Goal: Task Accomplishment & Management: Complete application form

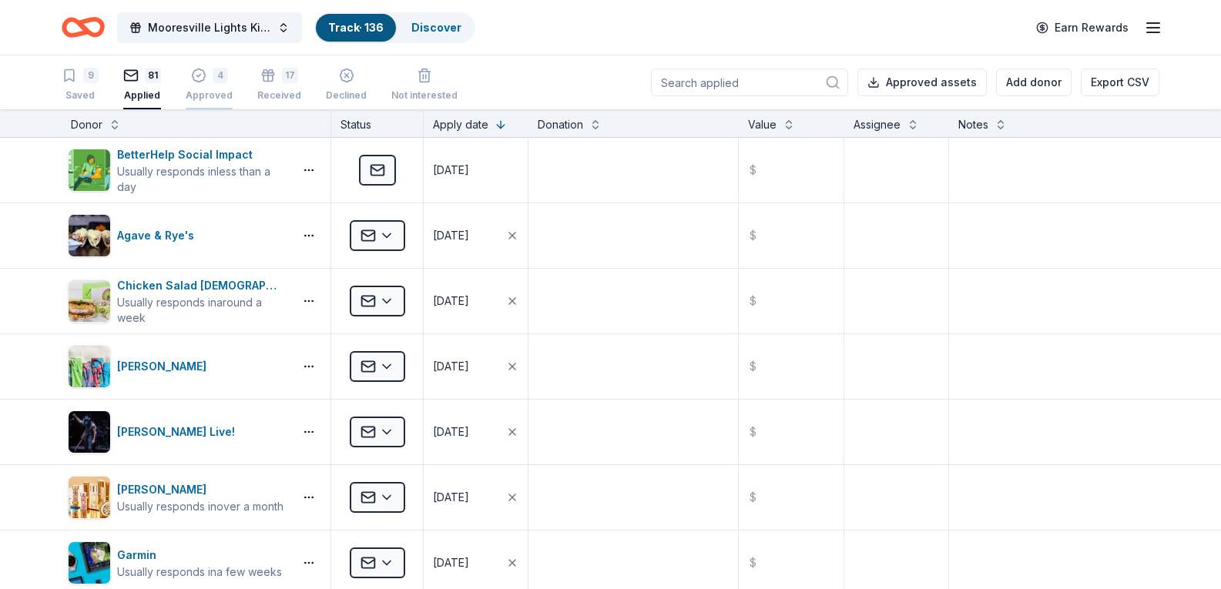
click at [199, 80] on icon "button" at bounding box center [198, 75] width 13 height 13
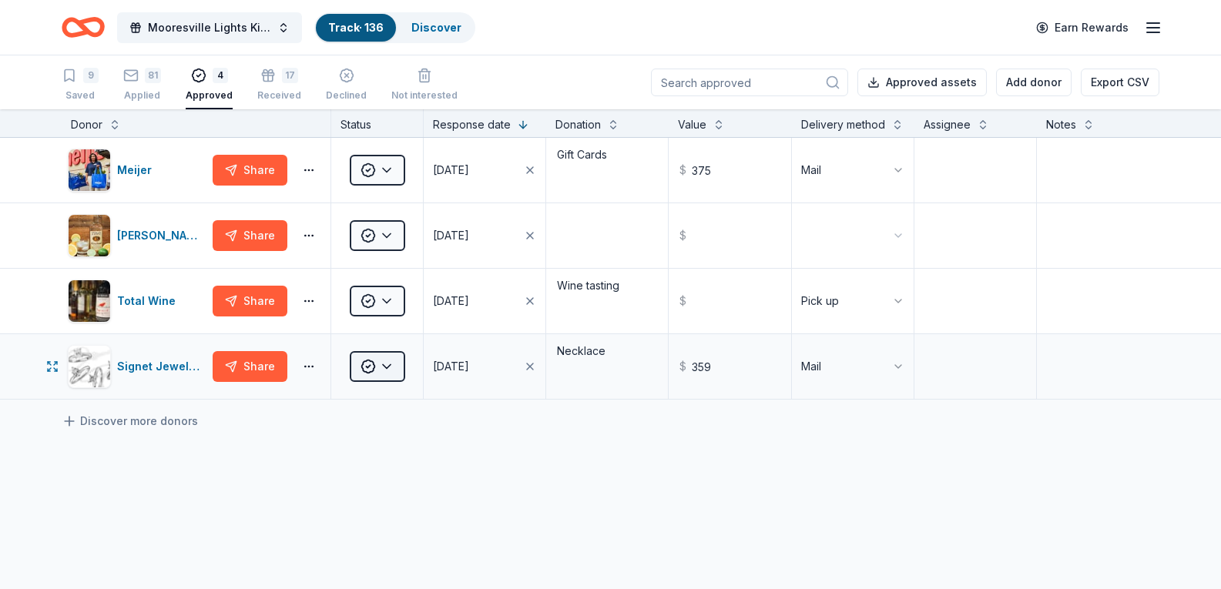
click at [395, 370] on html "Mooresville Lights Kickoff Fundraiser Track · 136 Discover Earn Rewards 9 Saved…" at bounding box center [610, 294] width 1221 height 589
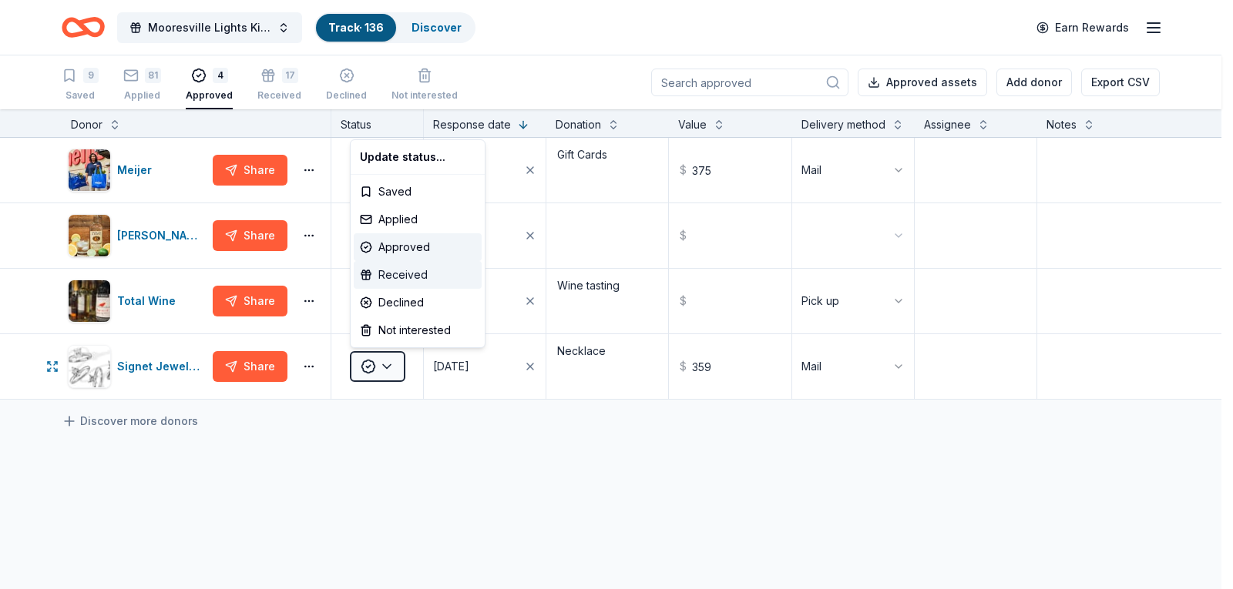
click at [403, 271] on div "Received" at bounding box center [418, 275] width 128 height 28
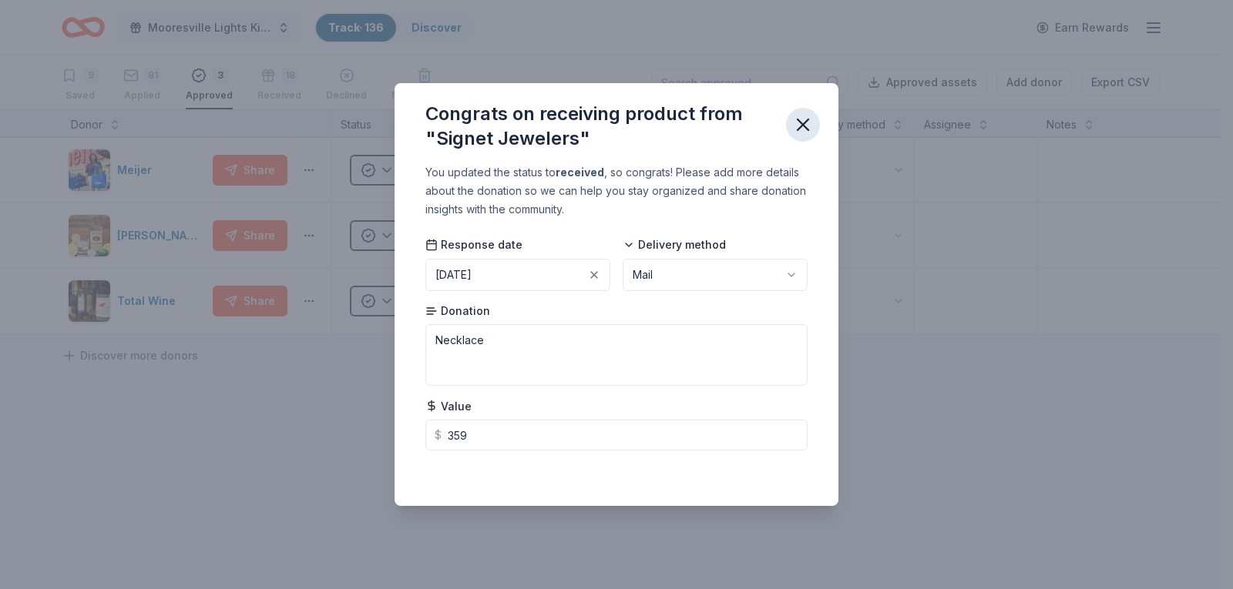
click at [804, 126] on icon "button" at bounding box center [803, 124] width 11 height 11
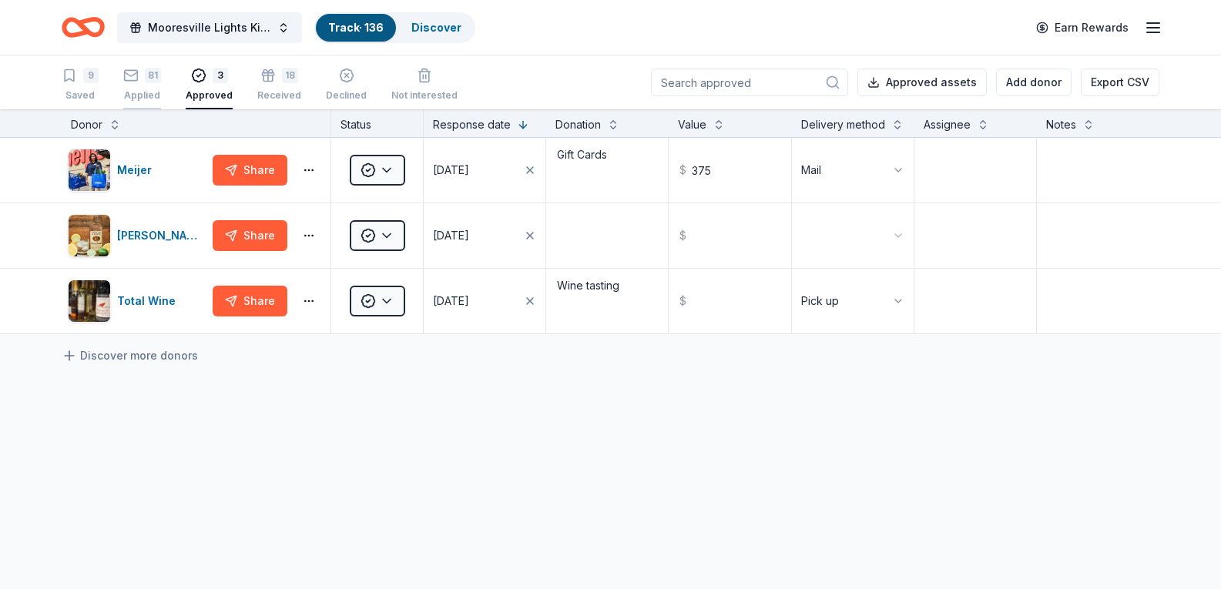
click at [134, 89] on div "Applied" at bounding box center [142, 95] width 38 height 12
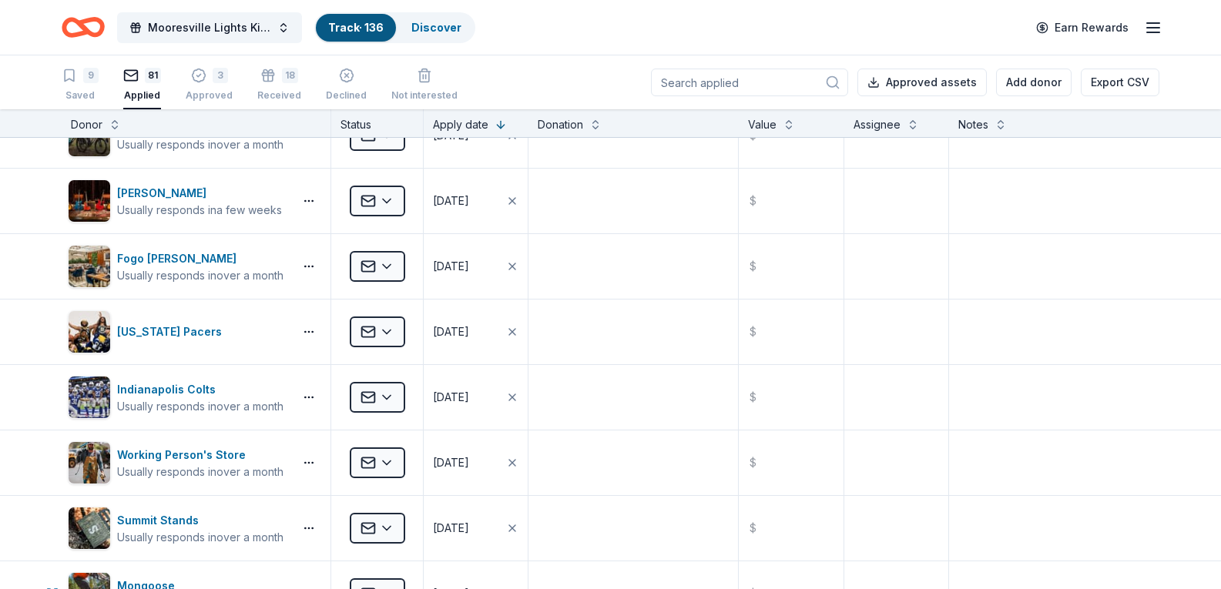
scroll to position [4084, 0]
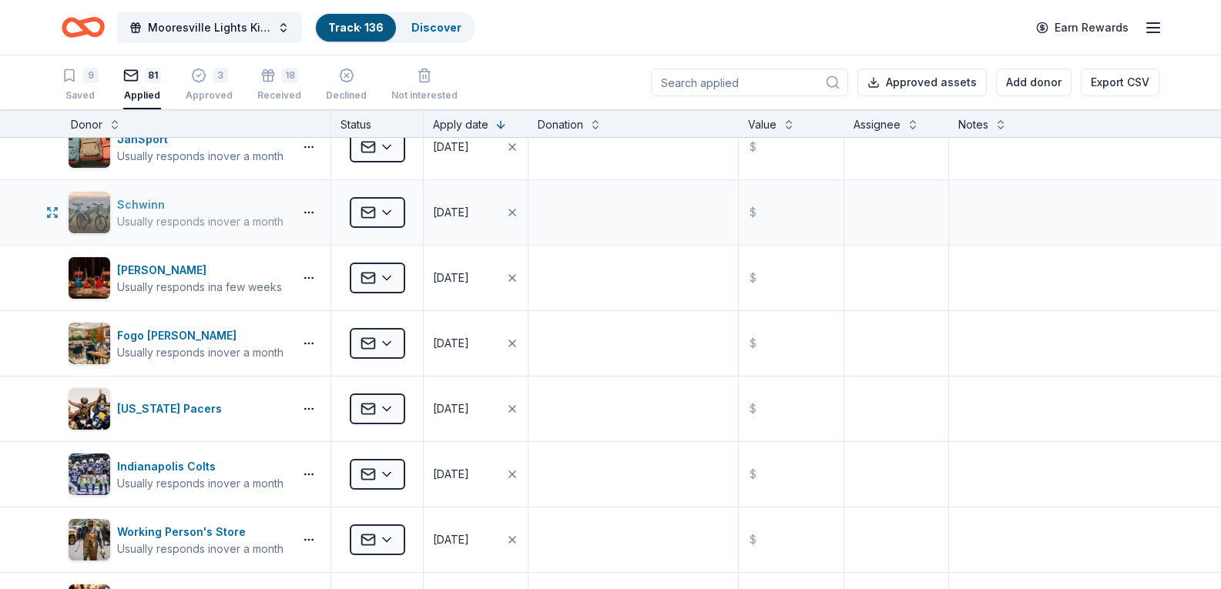
click at [137, 205] on div "Schwinn" at bounding box center [200, 205] width 166 height 18
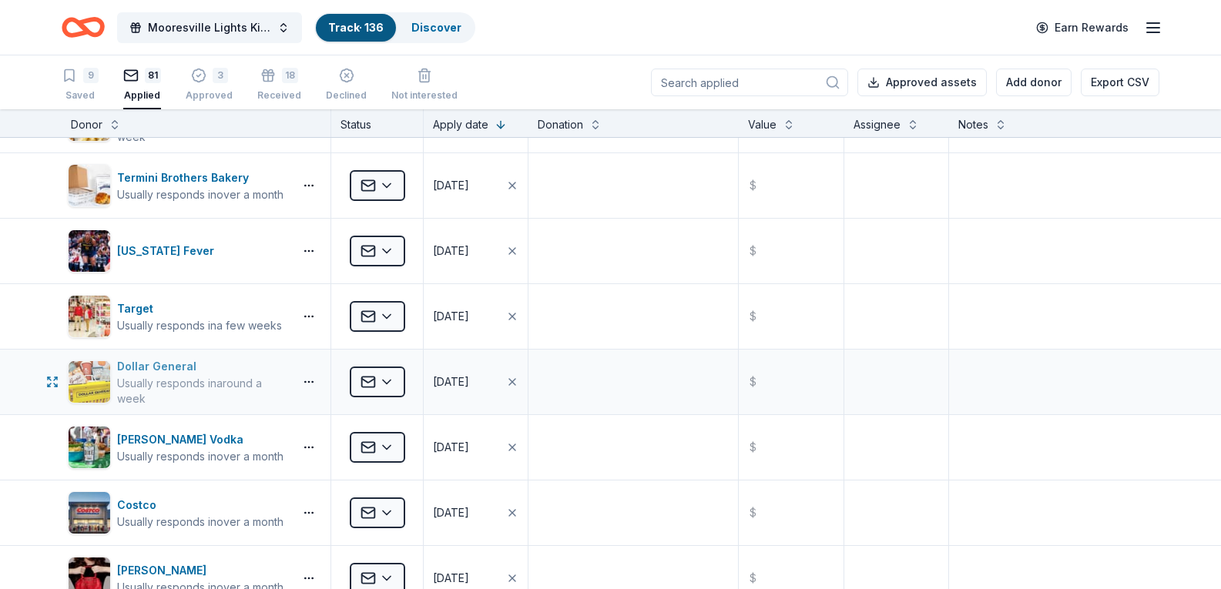
scroll to position [3313, 0]
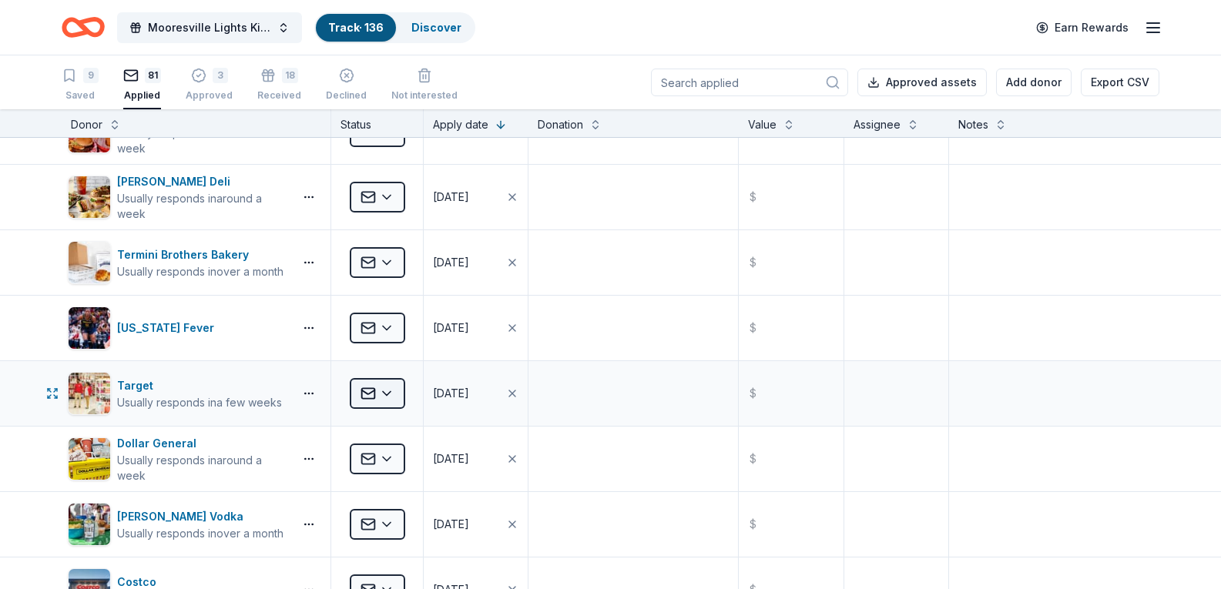
click at [381, 395] on html "Mooresville Lights Kickoff Fundraiser Track · 136 Discover Earn Rewards 9 Saved…" at bounding box center [610, 294] width 1221 height 589
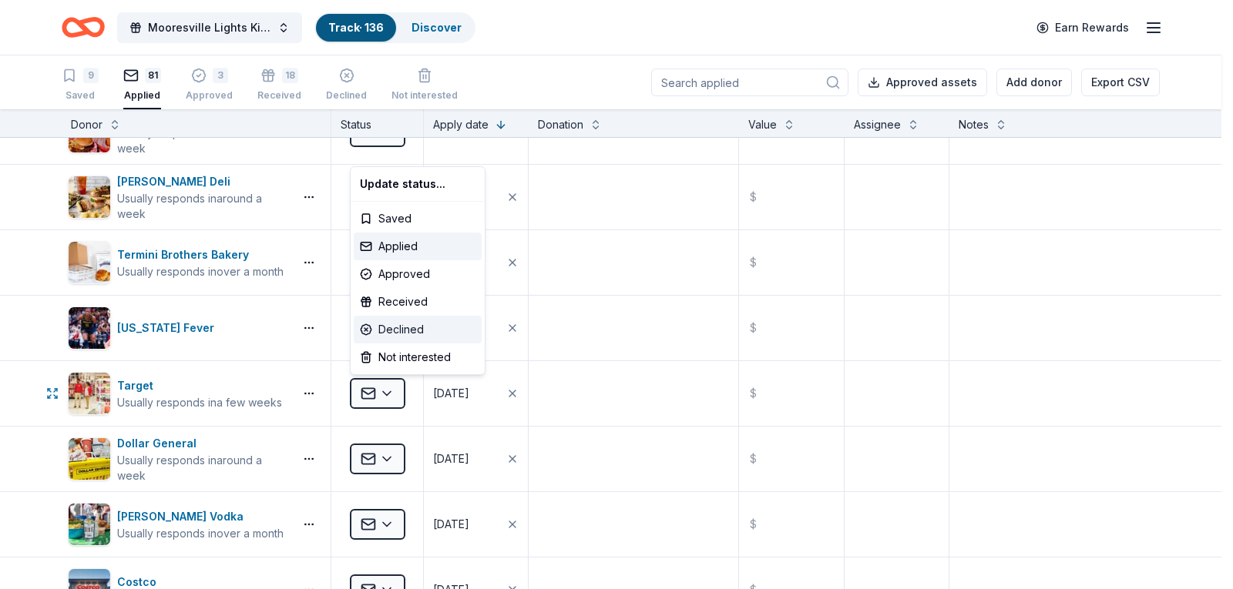
click at [397, 327] on div "Declined" at bounding box center [418, 330] width 128 height 28
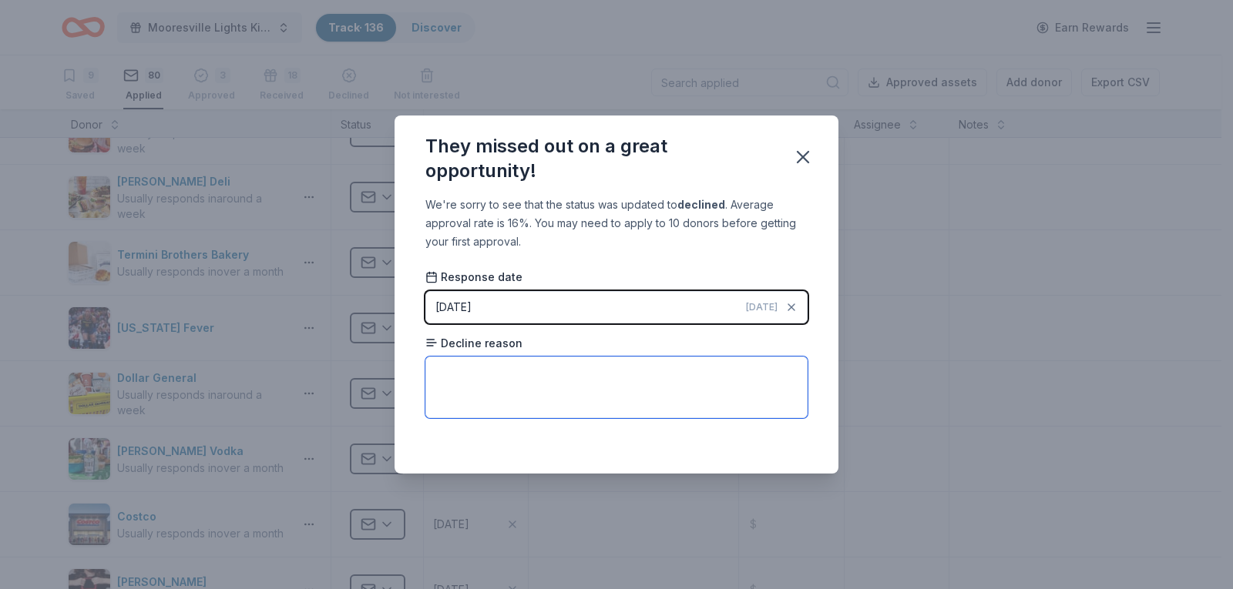
click at [467, 382] on textarea at bounding box center [616, 388] width 382 height 62
type textarea "stores dont have donations left to give after the first few months of the year"
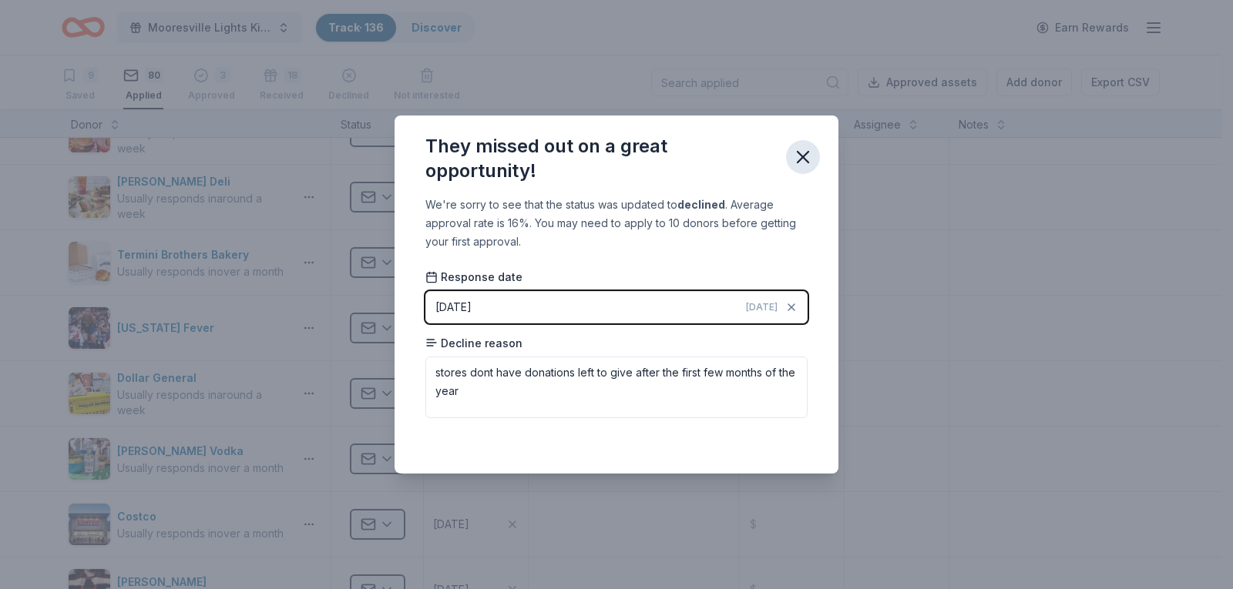
click at [802, 163] on icon "button" at bounding box center [803, 157] width 22 height 22
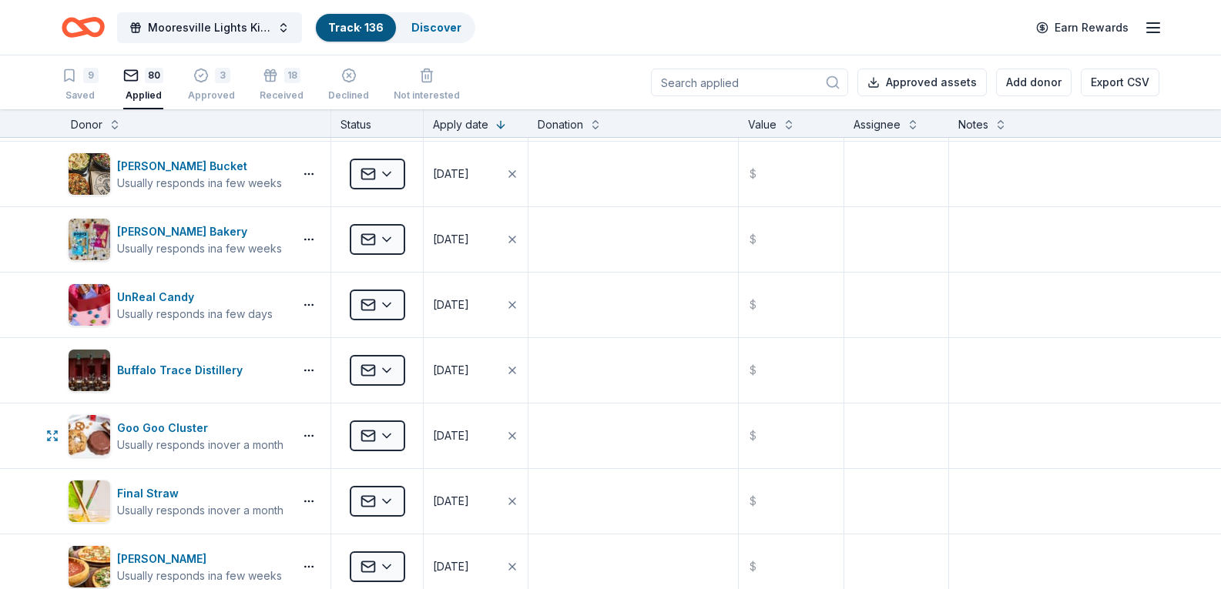
scroll to position [2080, 0]
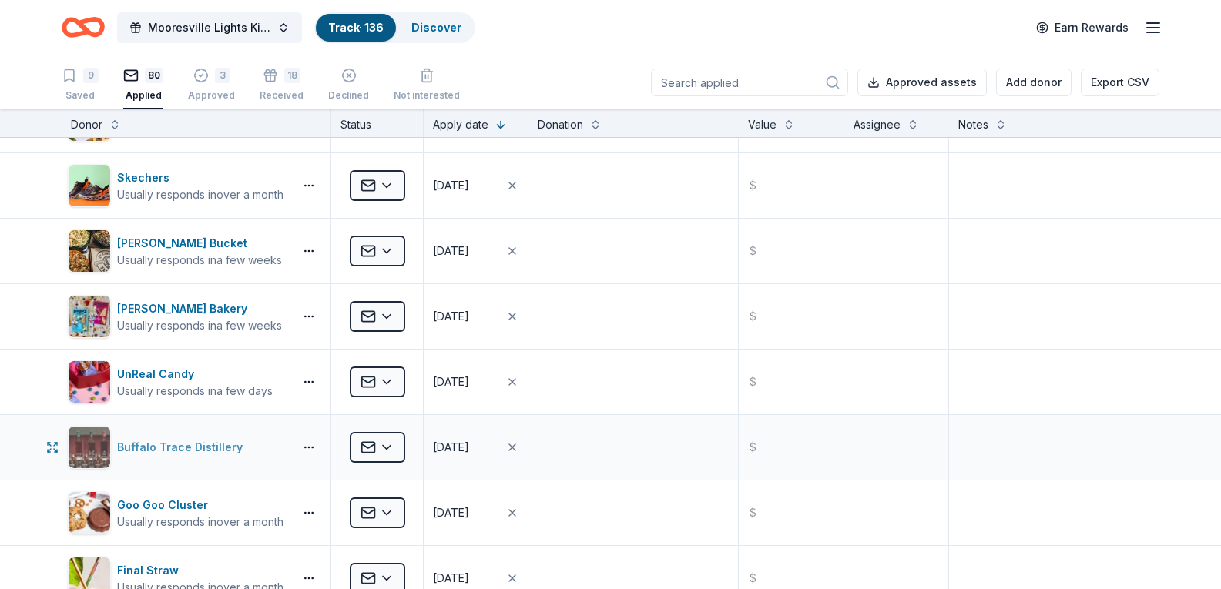
click at [186, 445] on div "Buffalo Trace Distillery" at bounding box center [183, 447] width 132 height 18
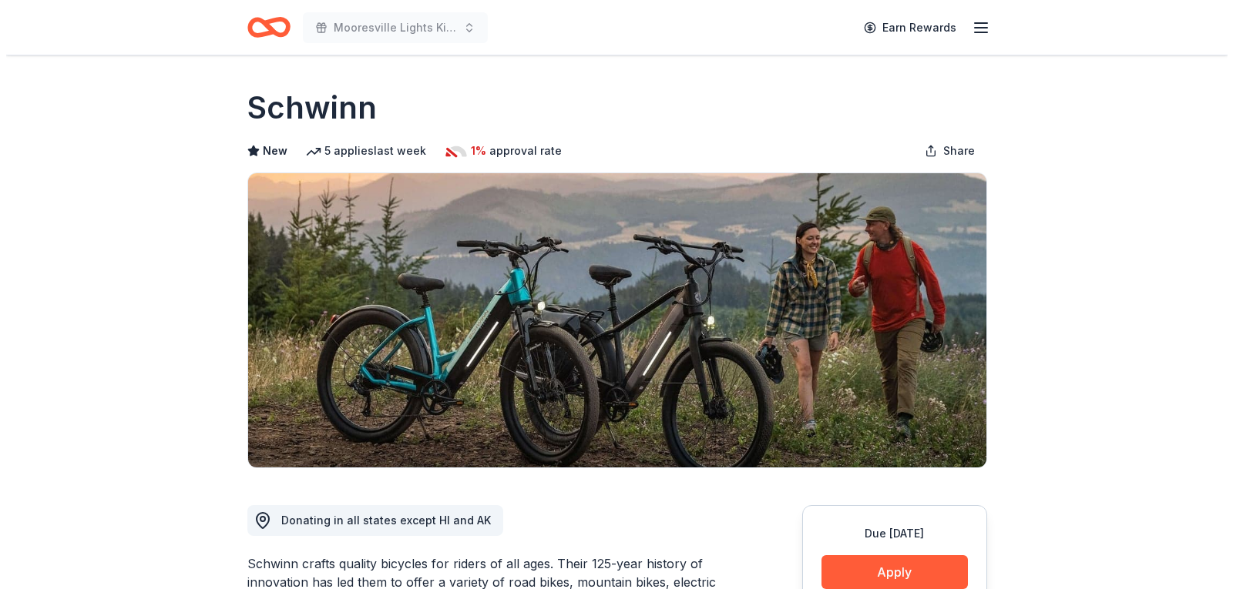
scroll to position [231, 0]
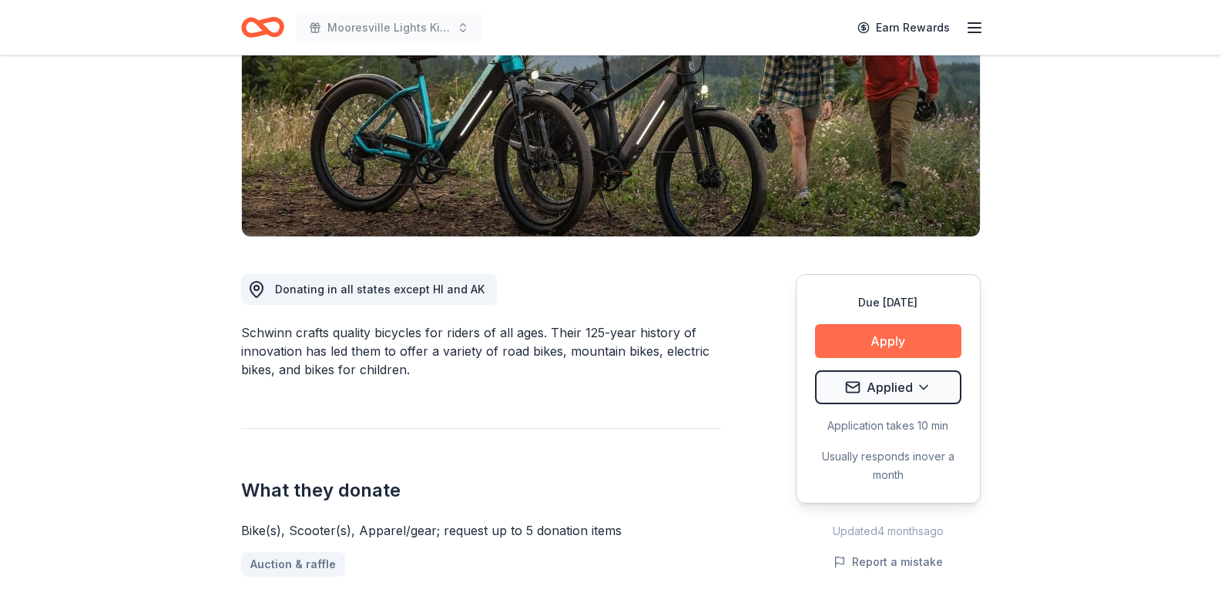
click at [856, 337] on button "Apply" at bounding box center [888, 341] width 146 height 34
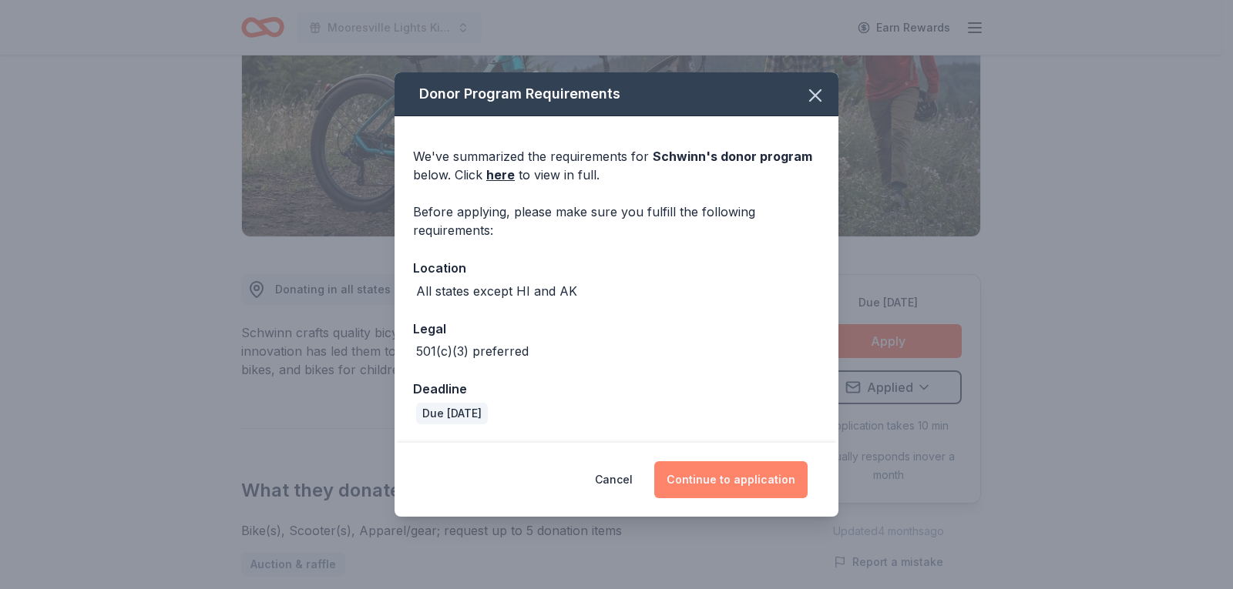
click at [703, 477] on button "Continue to application" at bounding box center [730, 480] width 153 height 37
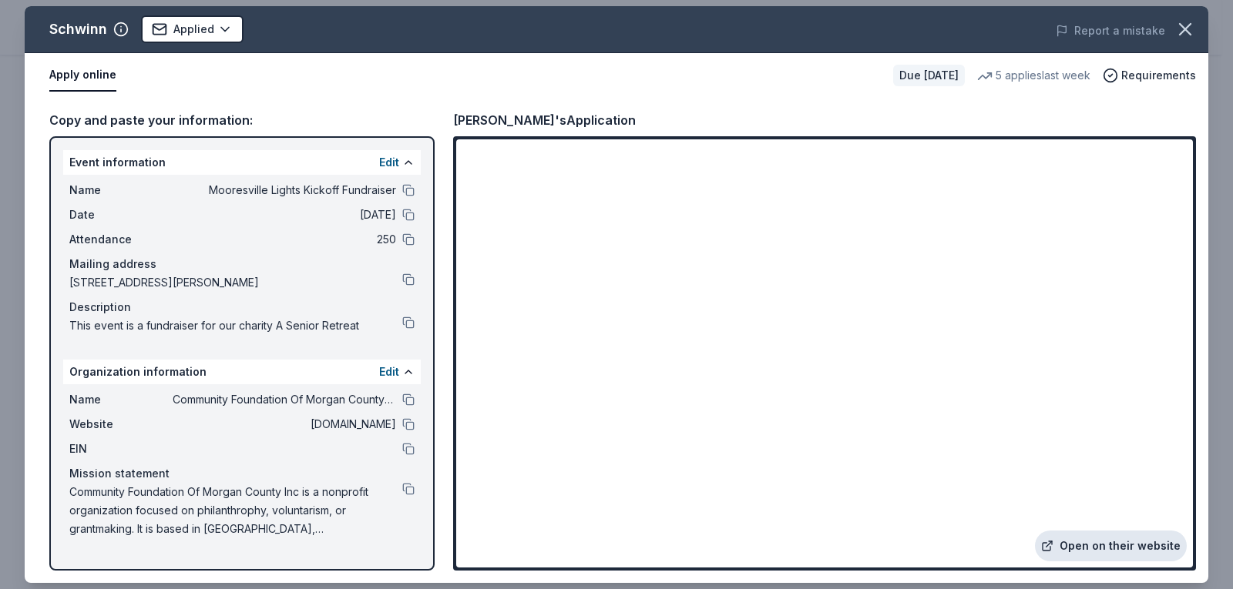
click at [1119, 553] on link "Open on their website" at bounding box center [1111, 546] width 152 height 31
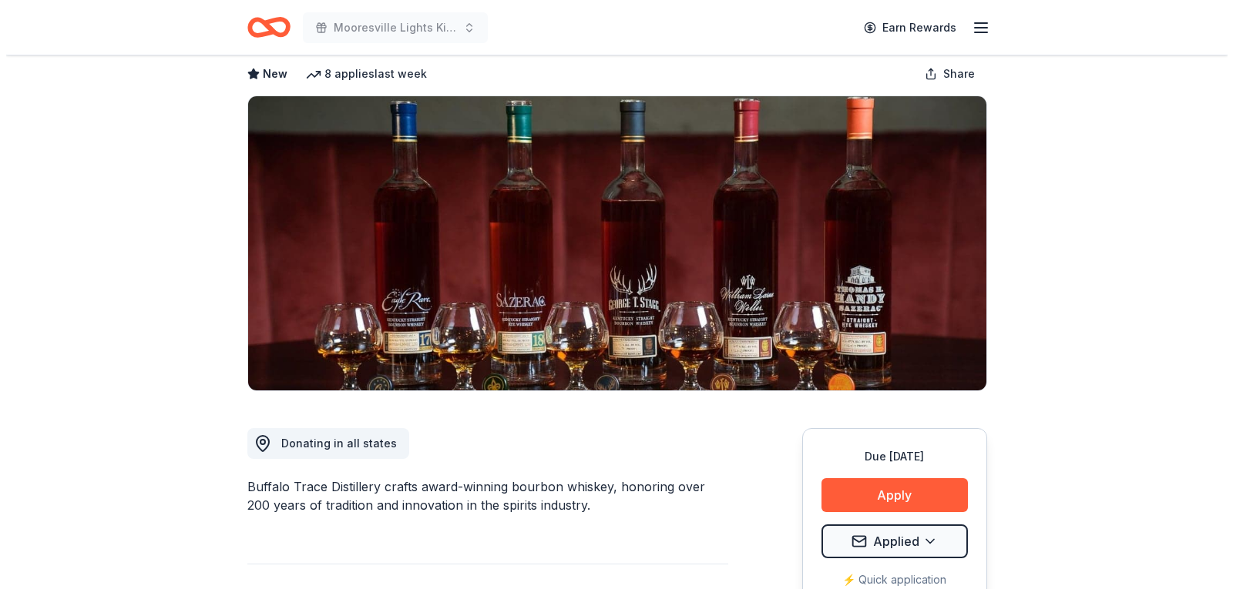
scroll to position [231, 0]
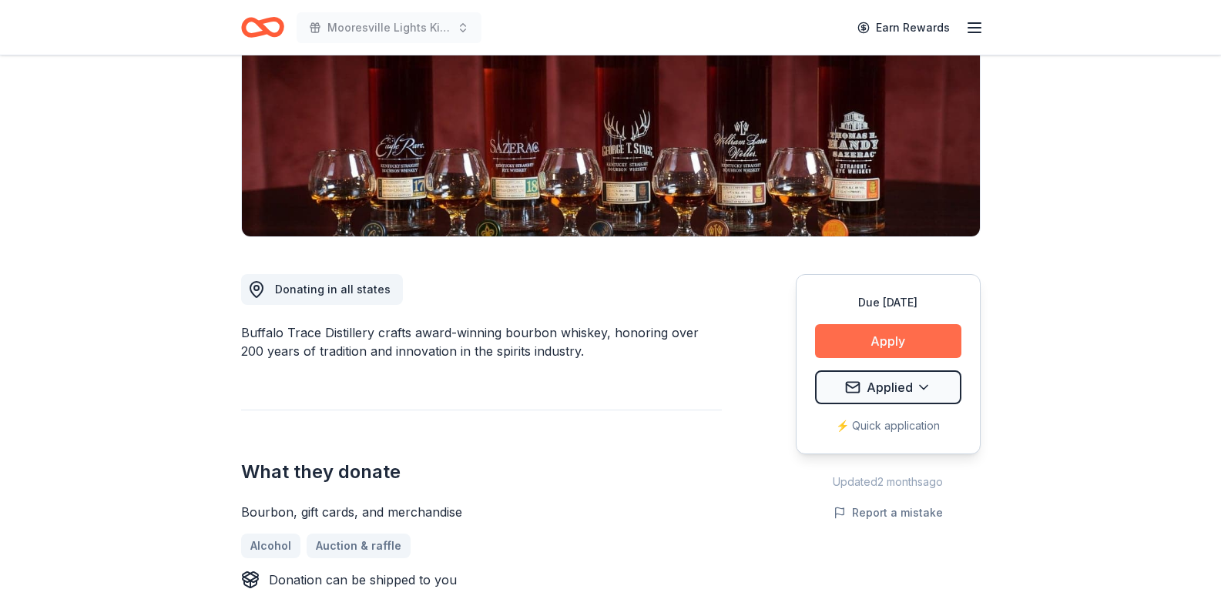
click at [875, 338] on button "Apply" at bounding box center [888, 341] width 146 height 34
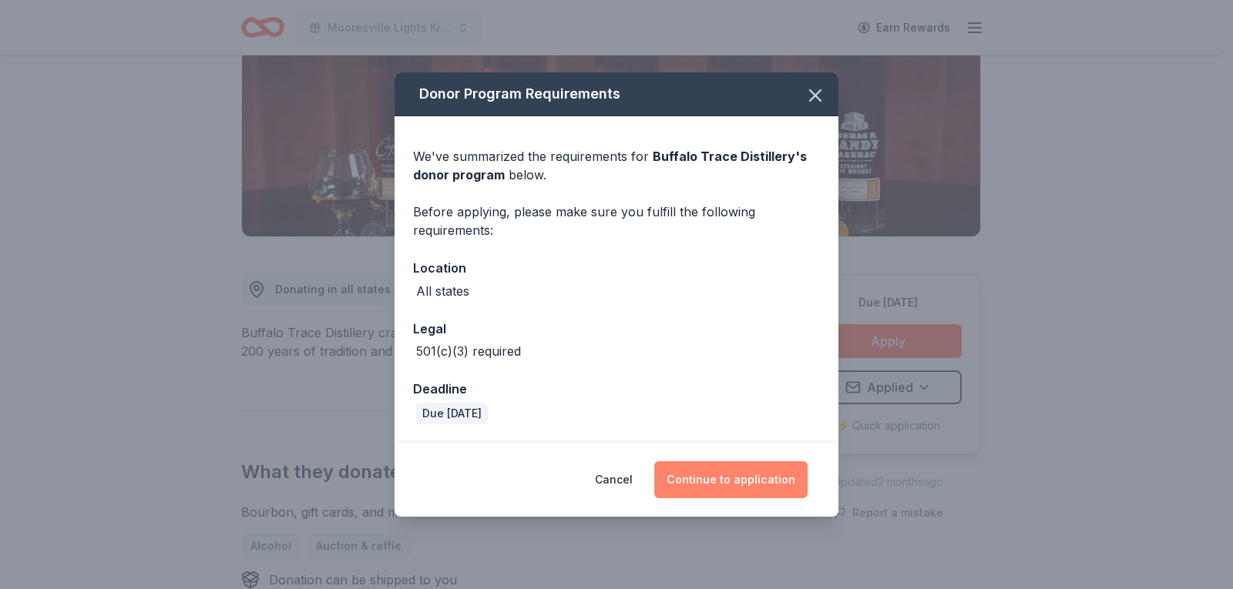
click at [735, 486] on button "Continue to application" at bounding box center [730, 480] width 153 height 37
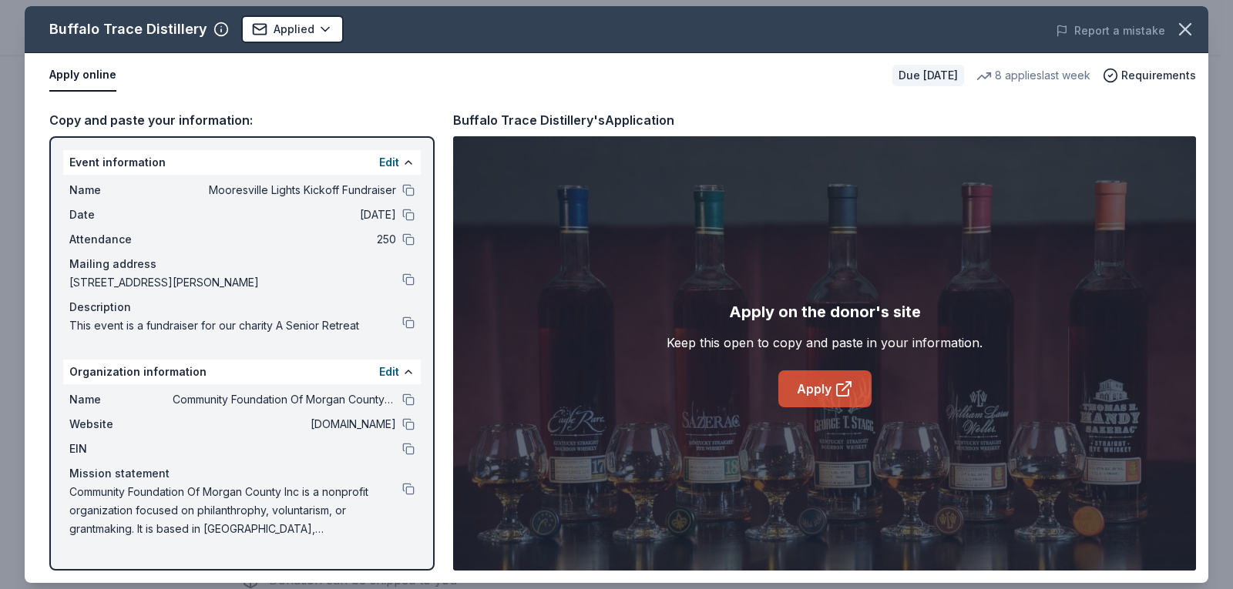
click at [836, 385] on icon at bounding box center [844, 389] width 18 height 18
